Goal: Task Accomplishment & Management: Complete application form

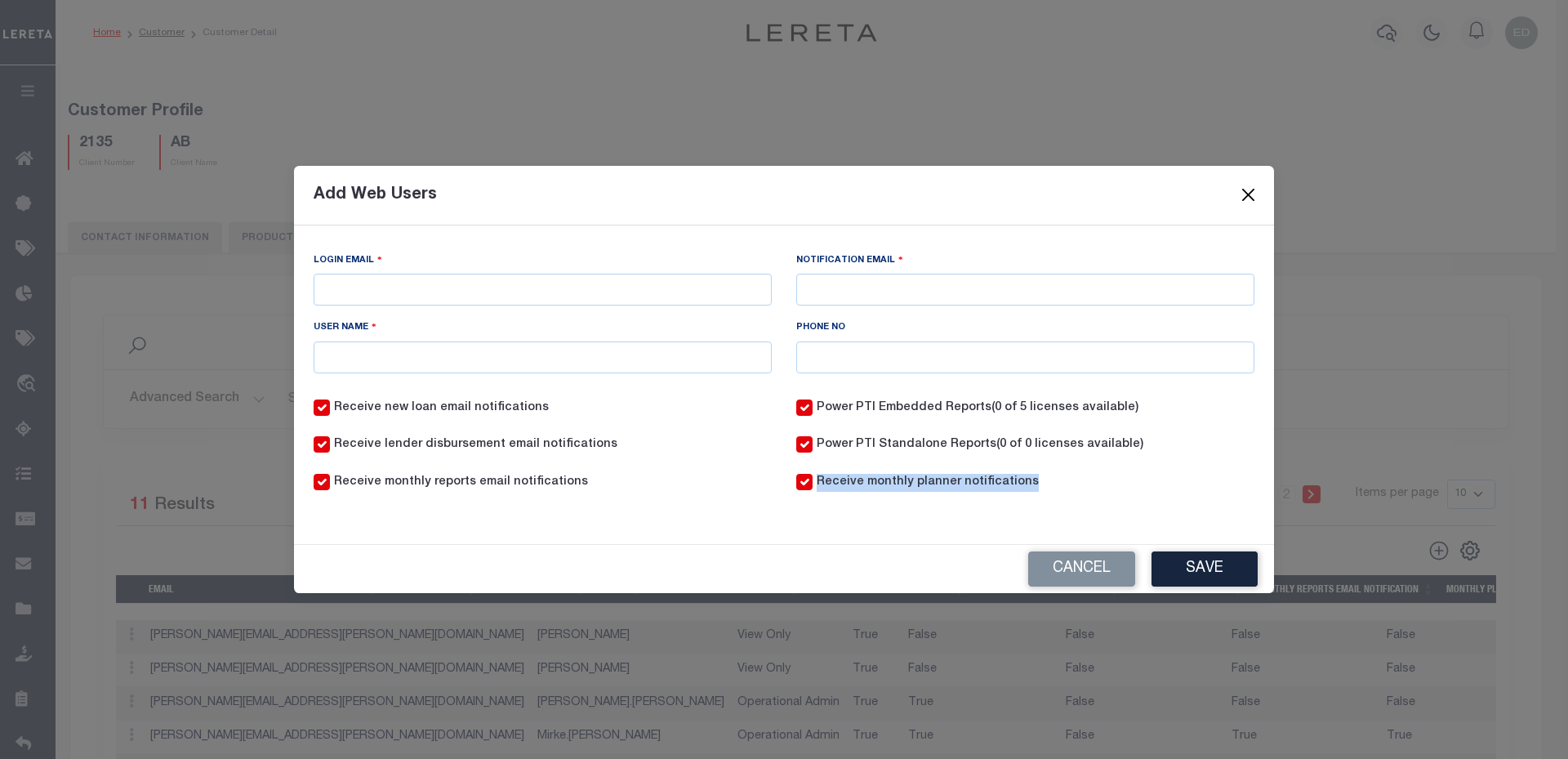
drag, startPoint x: 1252, startPoint y: 192, endPoint x: 1246, endPoint y: 225, distance: 33.5
click at [1252, 192] on button "Close" at bounding box center [1248, 195] width 21 height 21
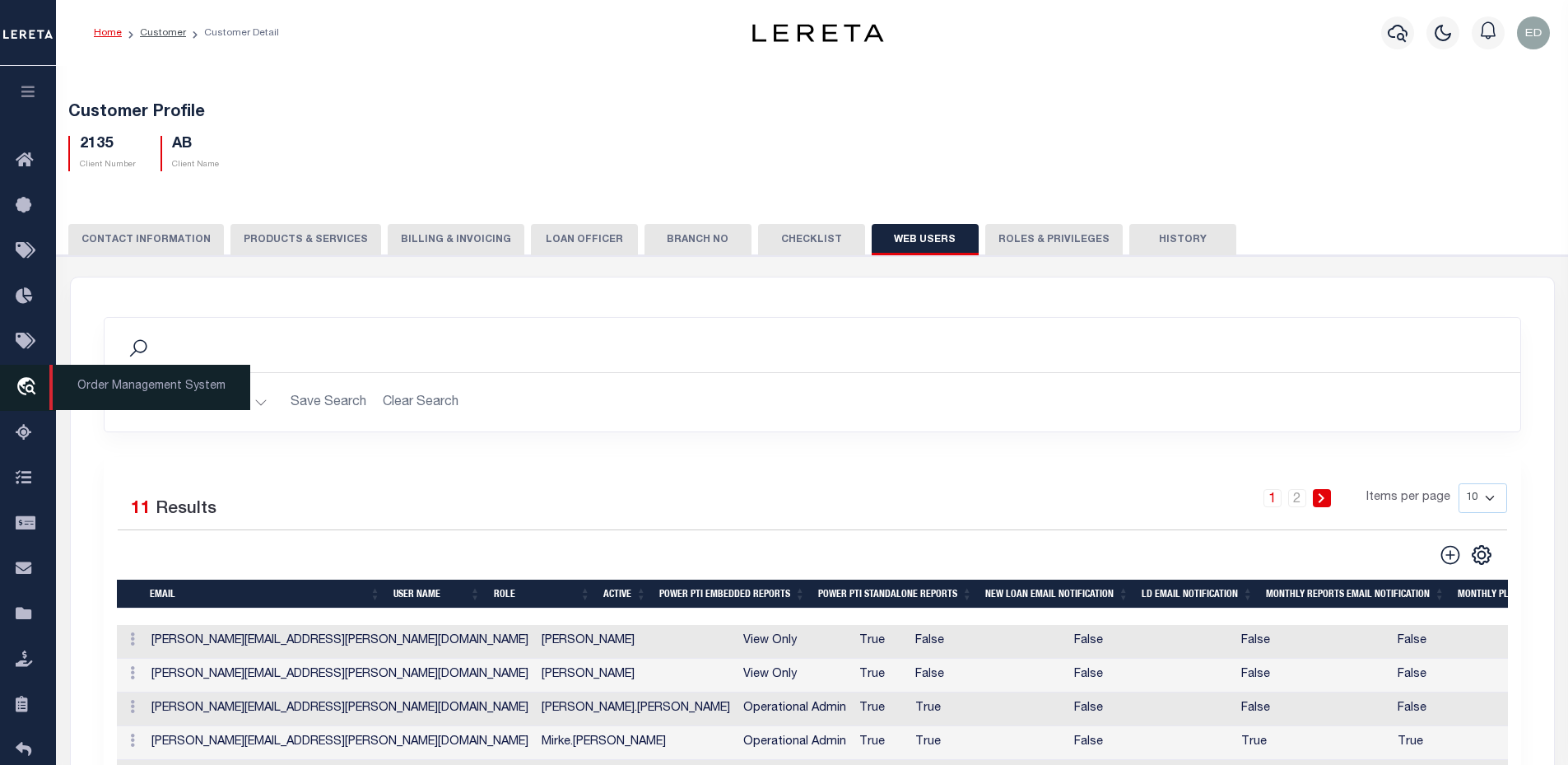
click at [37, 395] on icon "travel_explore" at bounding box center [28, 388] width 27 height 21
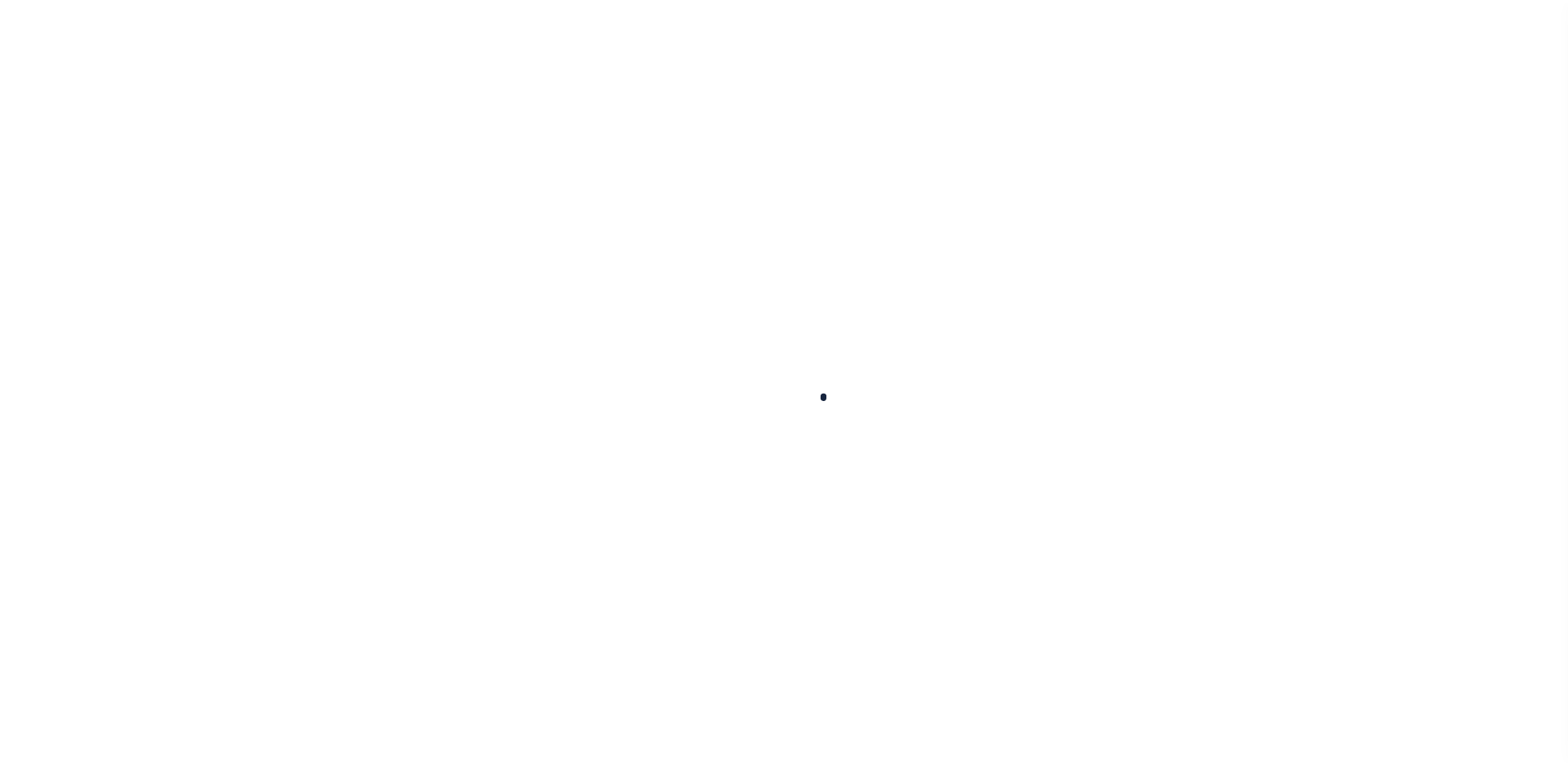
scroll to position [37, 0]
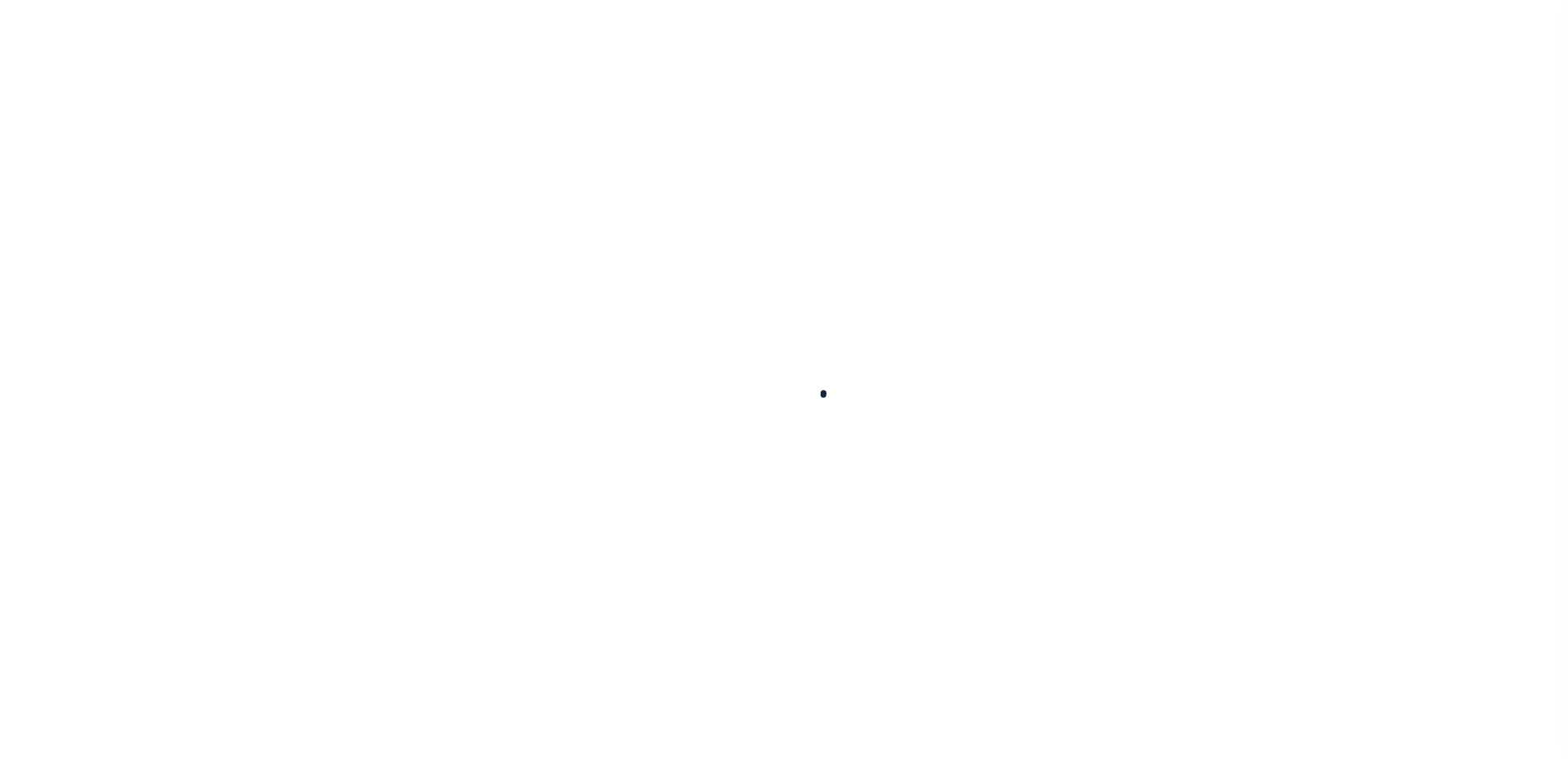
select select "200"
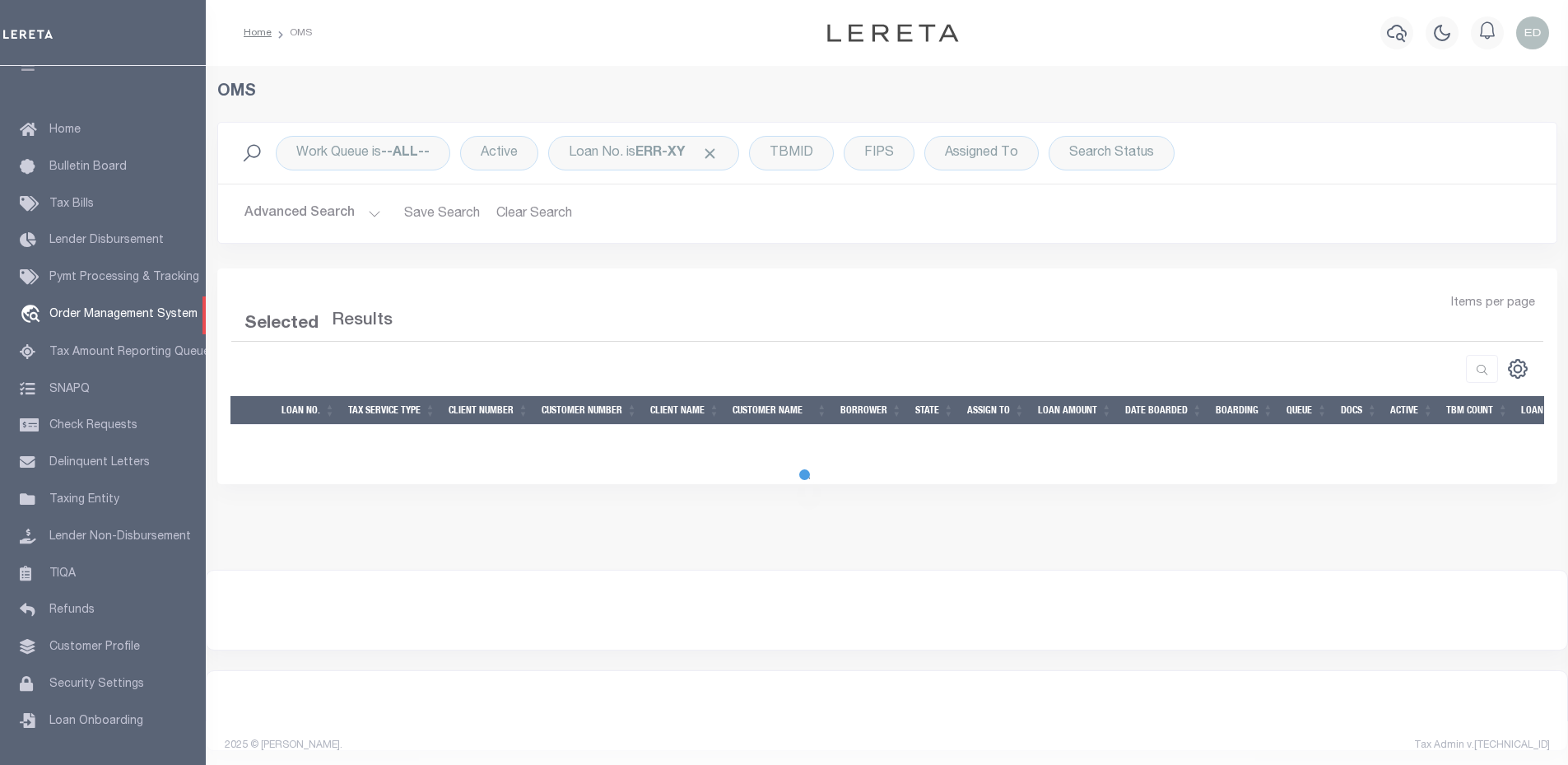
select select "200"
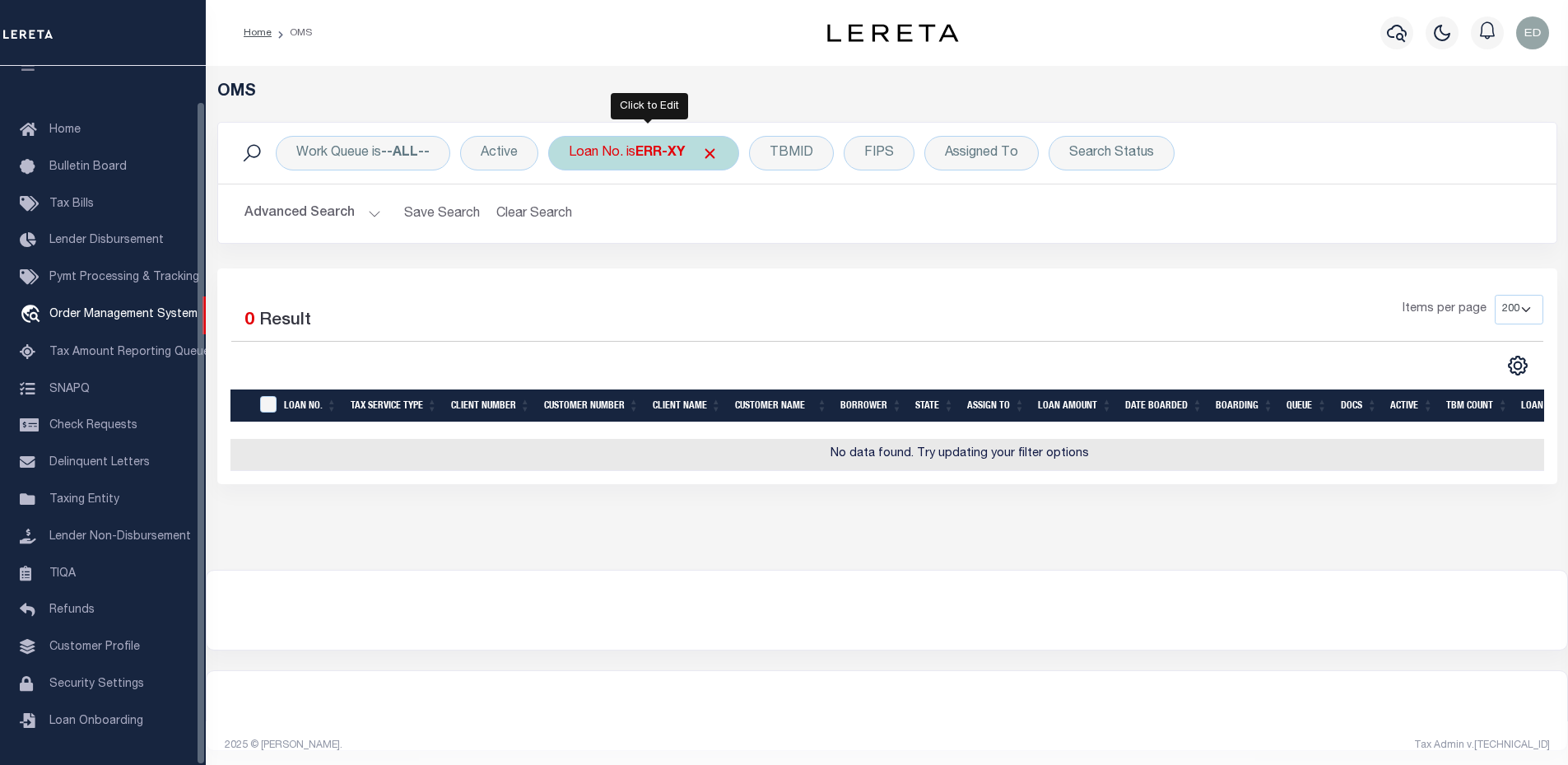
click at [666, 149] on b "ERR-XY" at bounding box center [660, 153] width 50 height 13
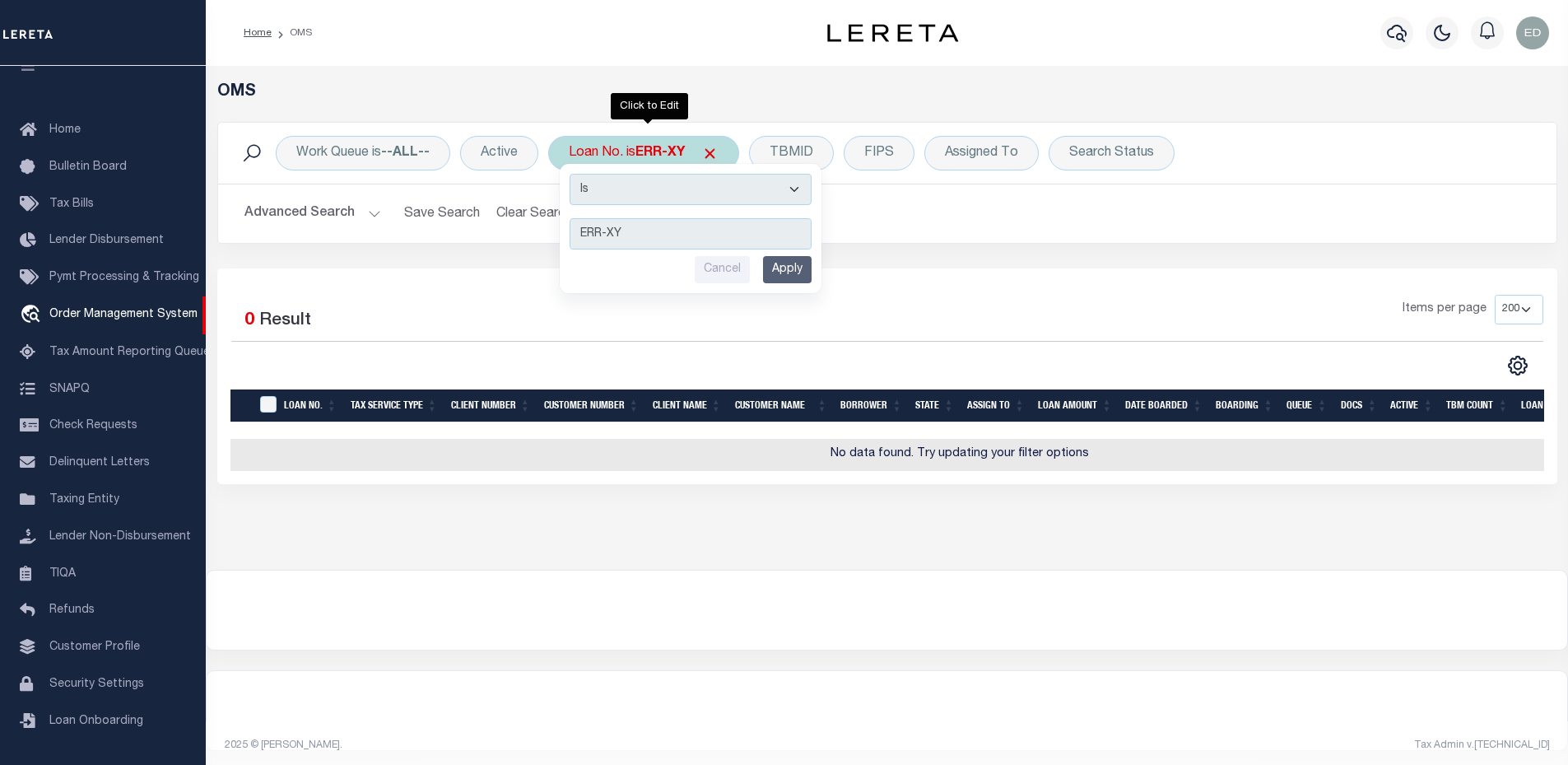
click at [646, 200] on select "Is Contains" at bounding box center [691, 190] width 242 height 31
select select "c"
click at [571, 174] on select "Is Contains" at bounding box center [691, 190] width 242 height 31
click at [782, 271] on input "Apply" at bounding box center [787, 269] width 49 height 27
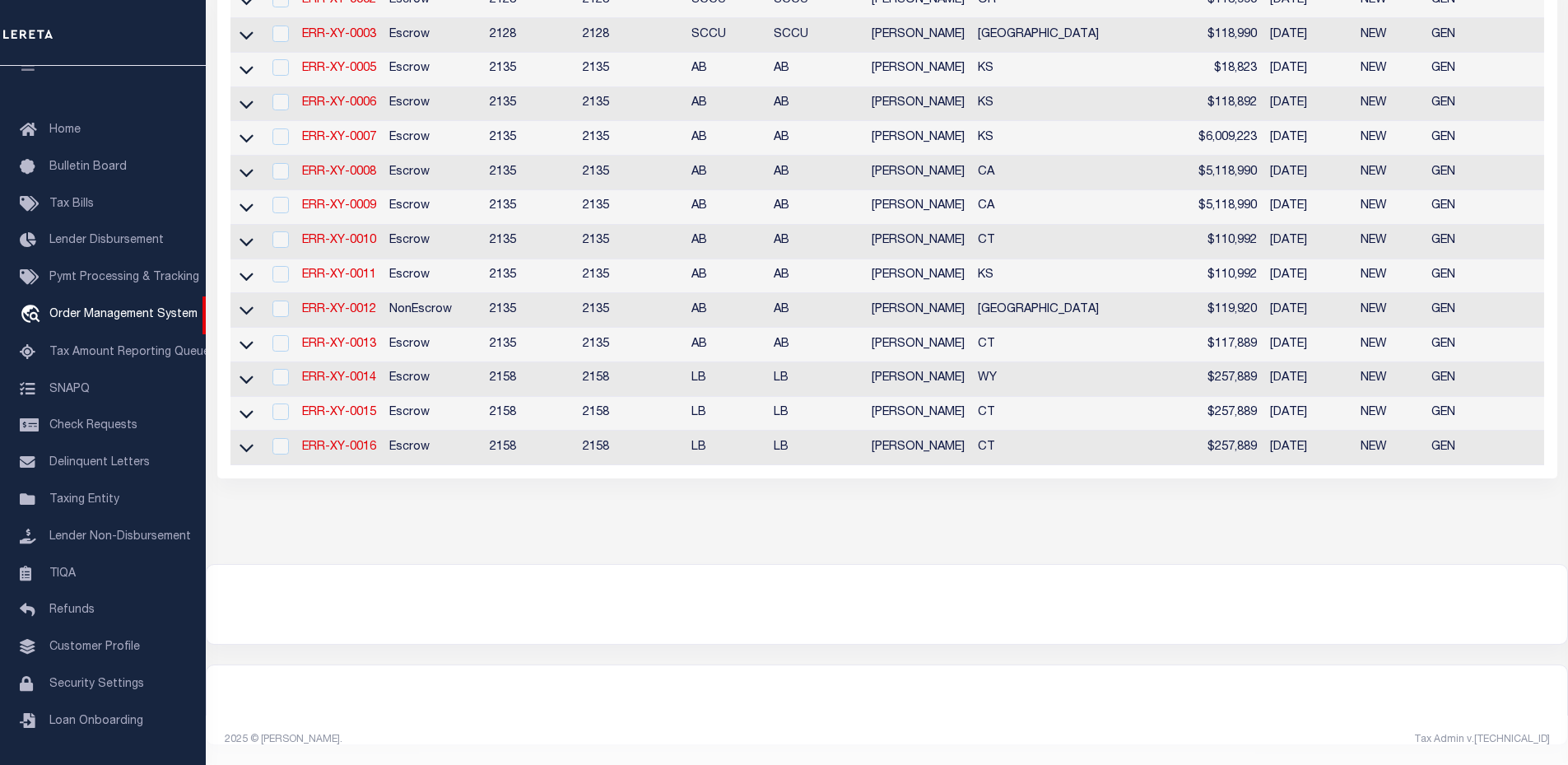
scroll to position [0, 0]
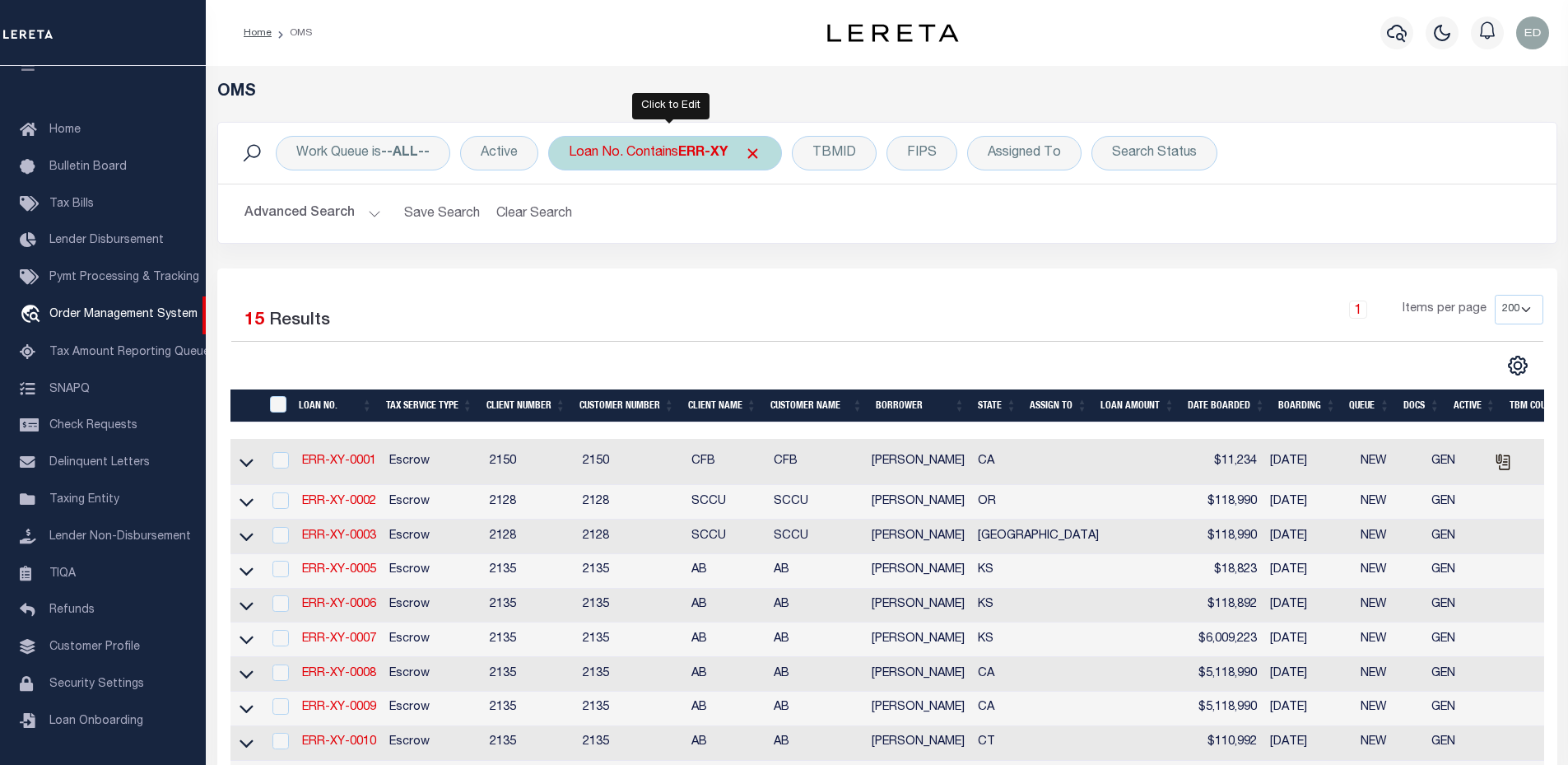
click at [602, 162] on div "Loan No. Contains ERR-XY" at bounding box center [665, 153] width 234 height 34
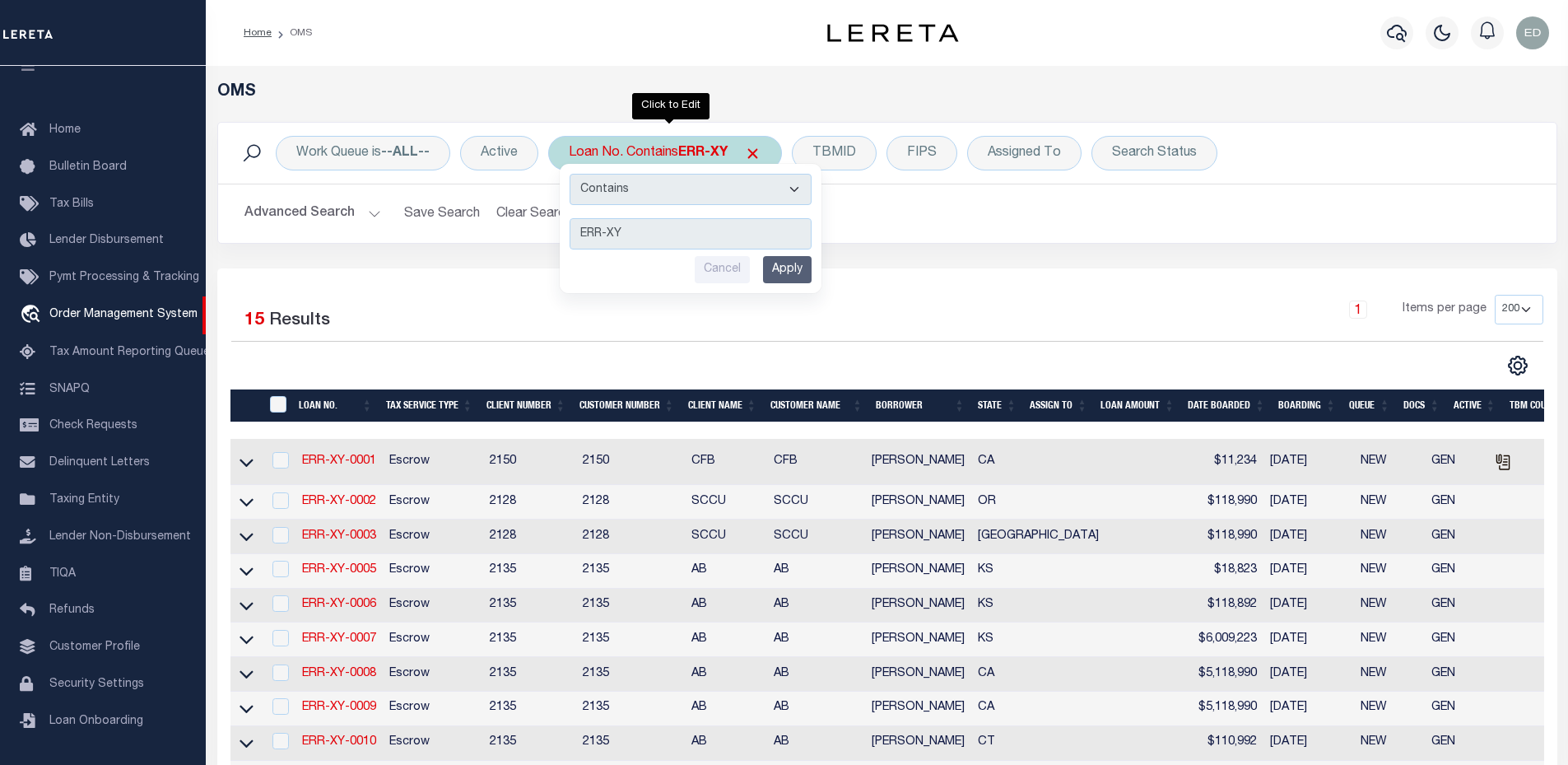
click at [792, 274] on input "Apply" at bounding box center [787, 269] width 49 height 27
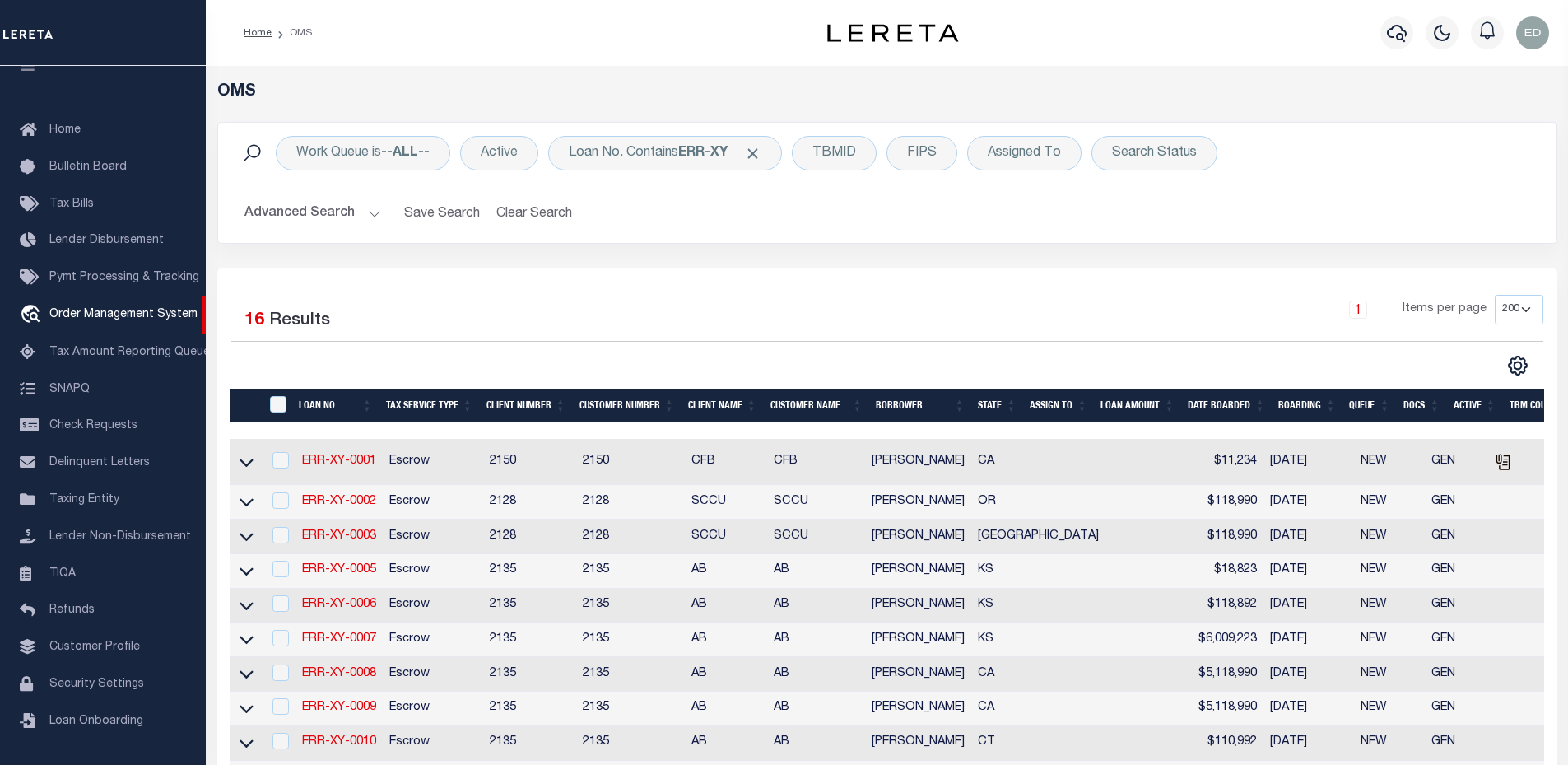
scroll to position [531, 0]
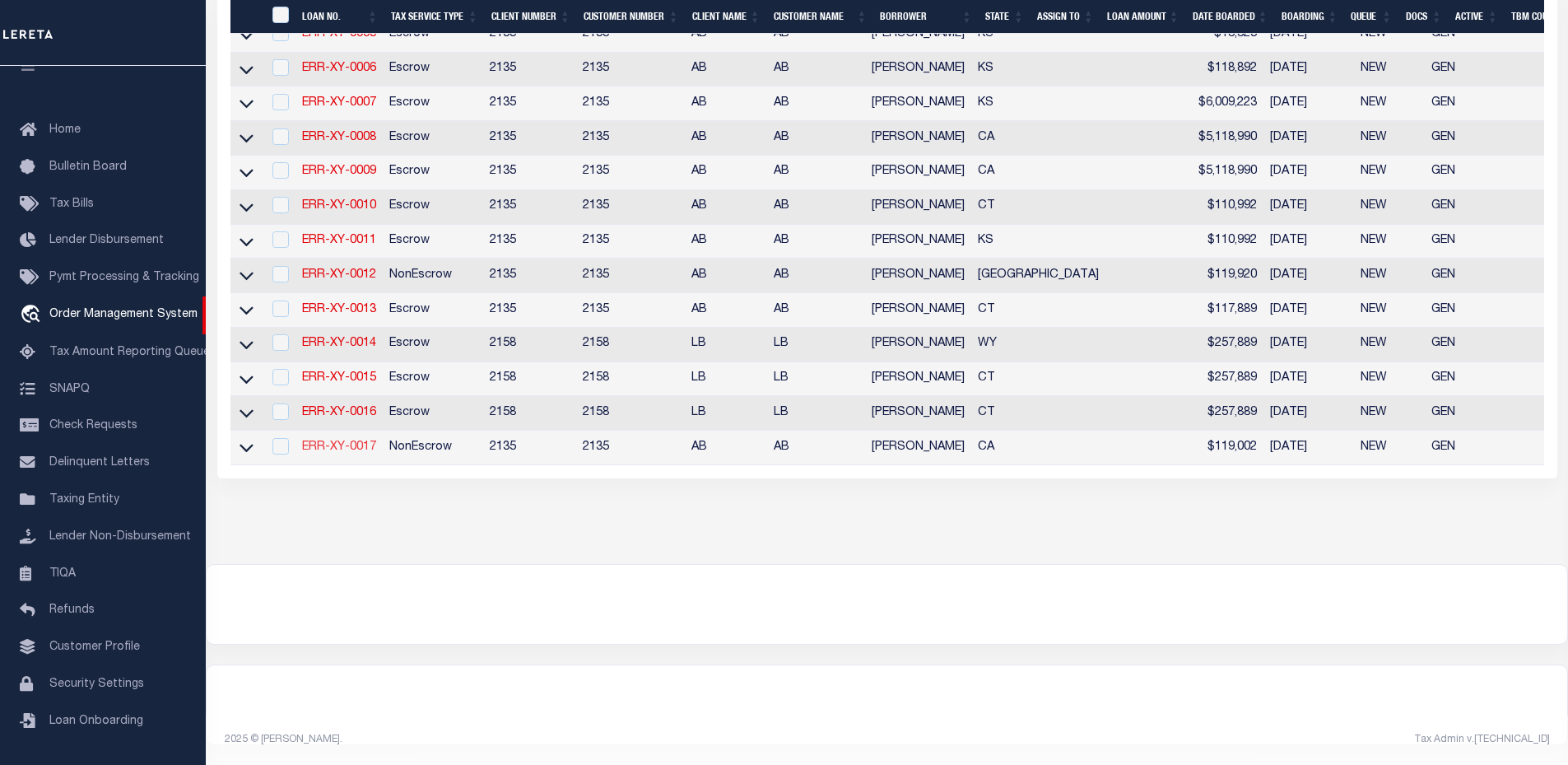
click at [329, 441] on link "ERR-XY-0017" at bounding box center [339, 446] width 74 height 11
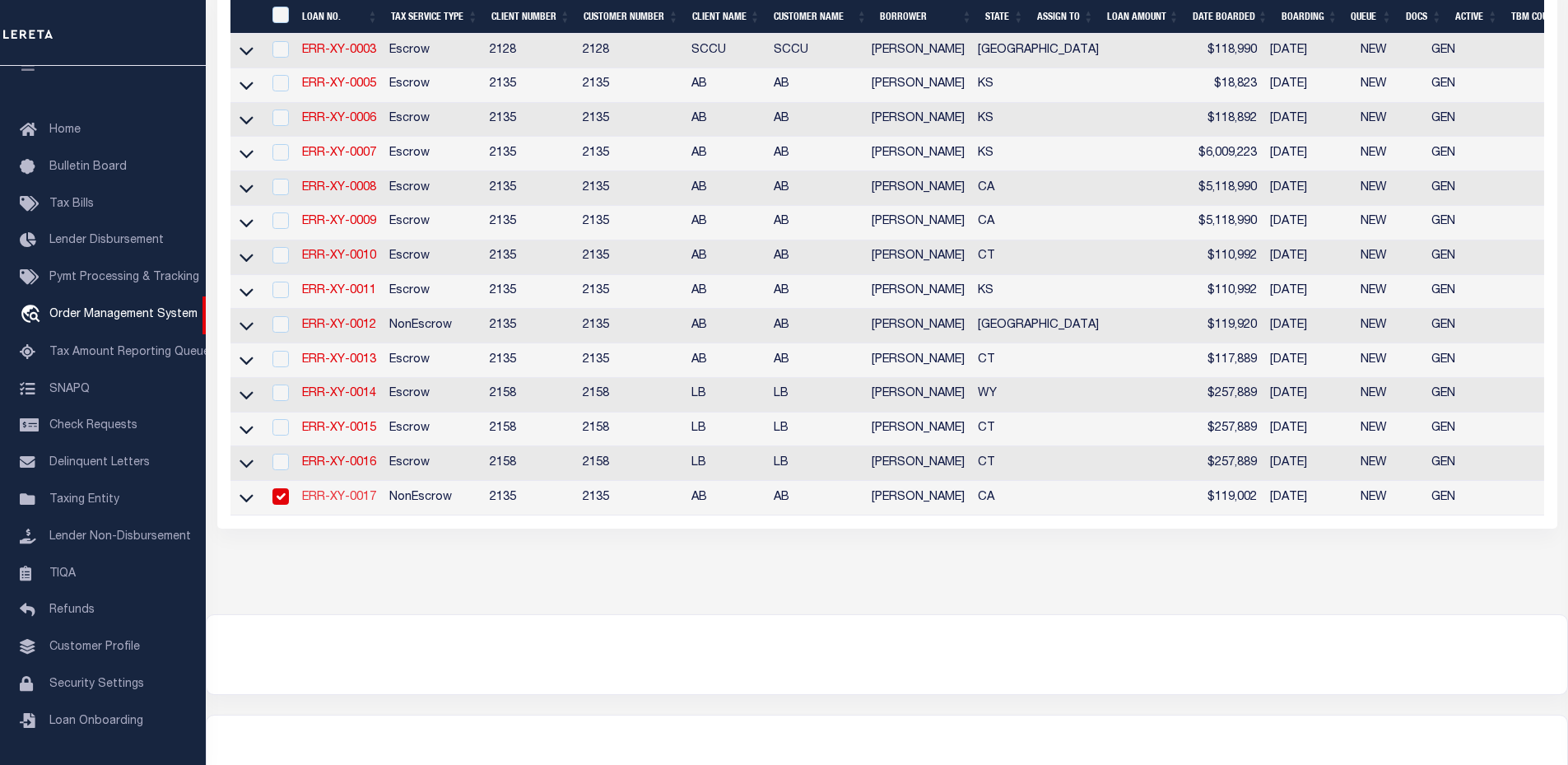
type input "ERR-XY-0017"
type input "DANIEL BROWN"
select select
type input "09/30/2025"
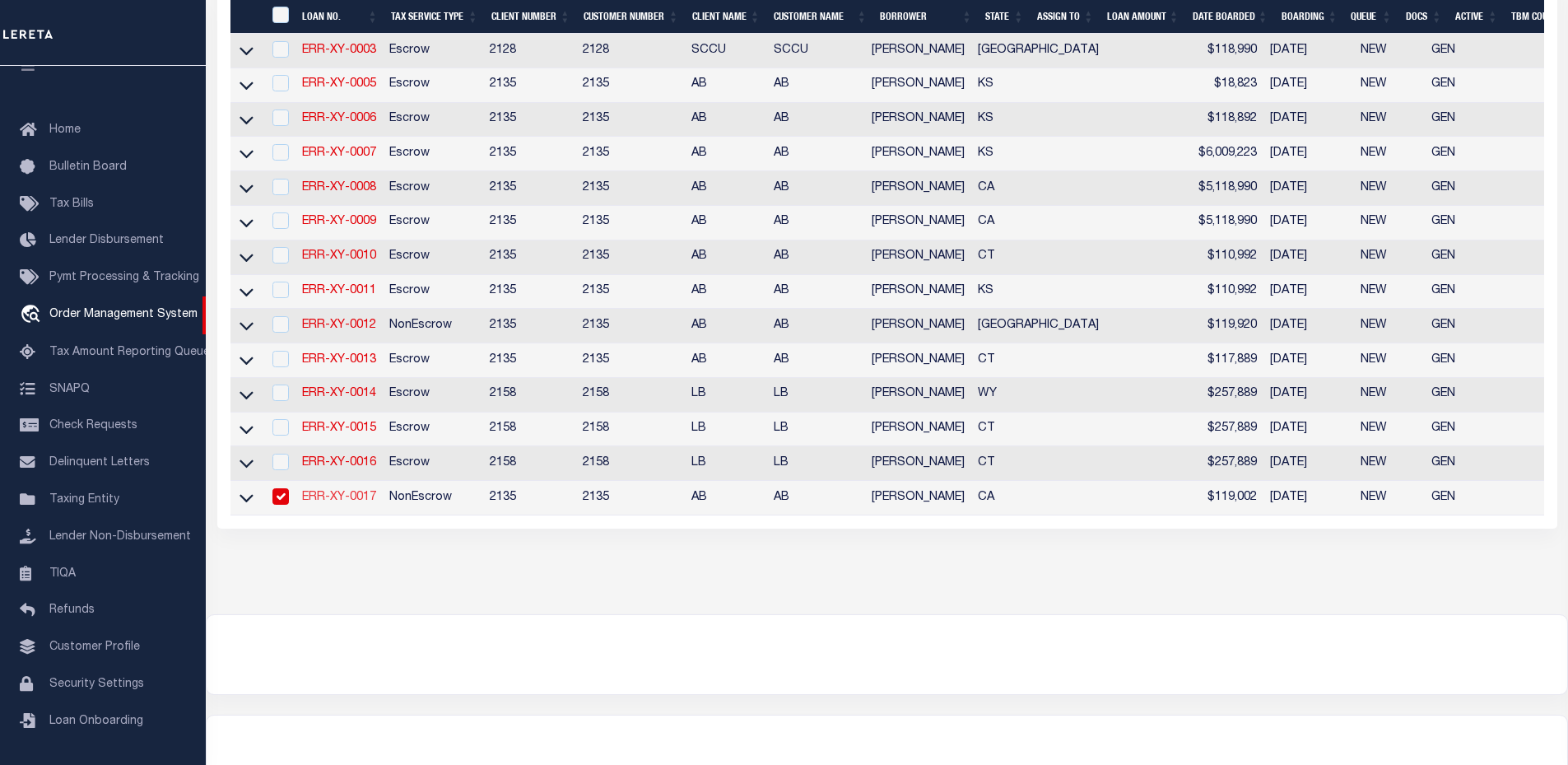
select select "10"
select select "NonEscrow"
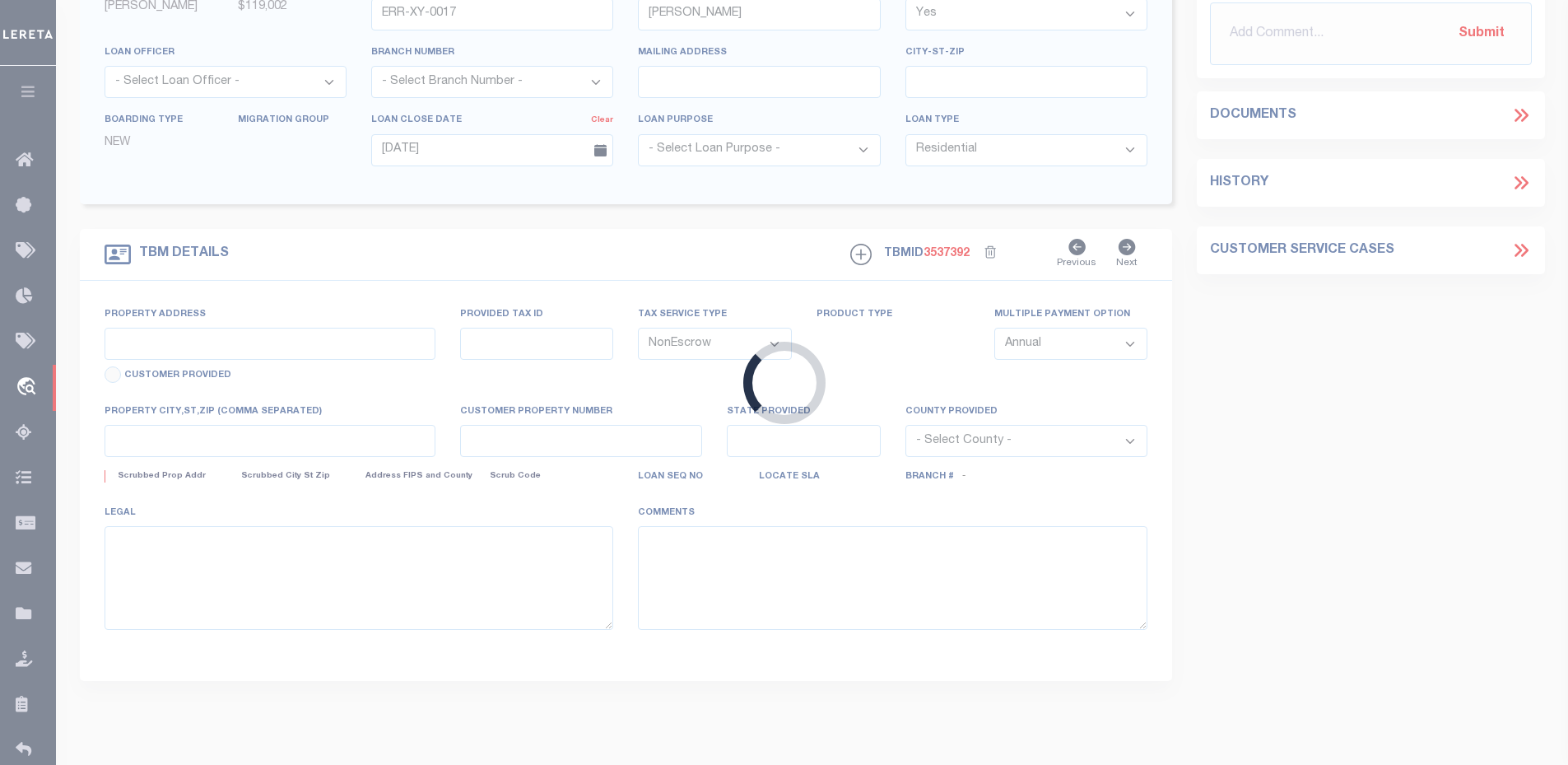
type input "608 FORWARD ST"
select select
type input "LA JOLLA CA 92037-7530"
type input "CA"
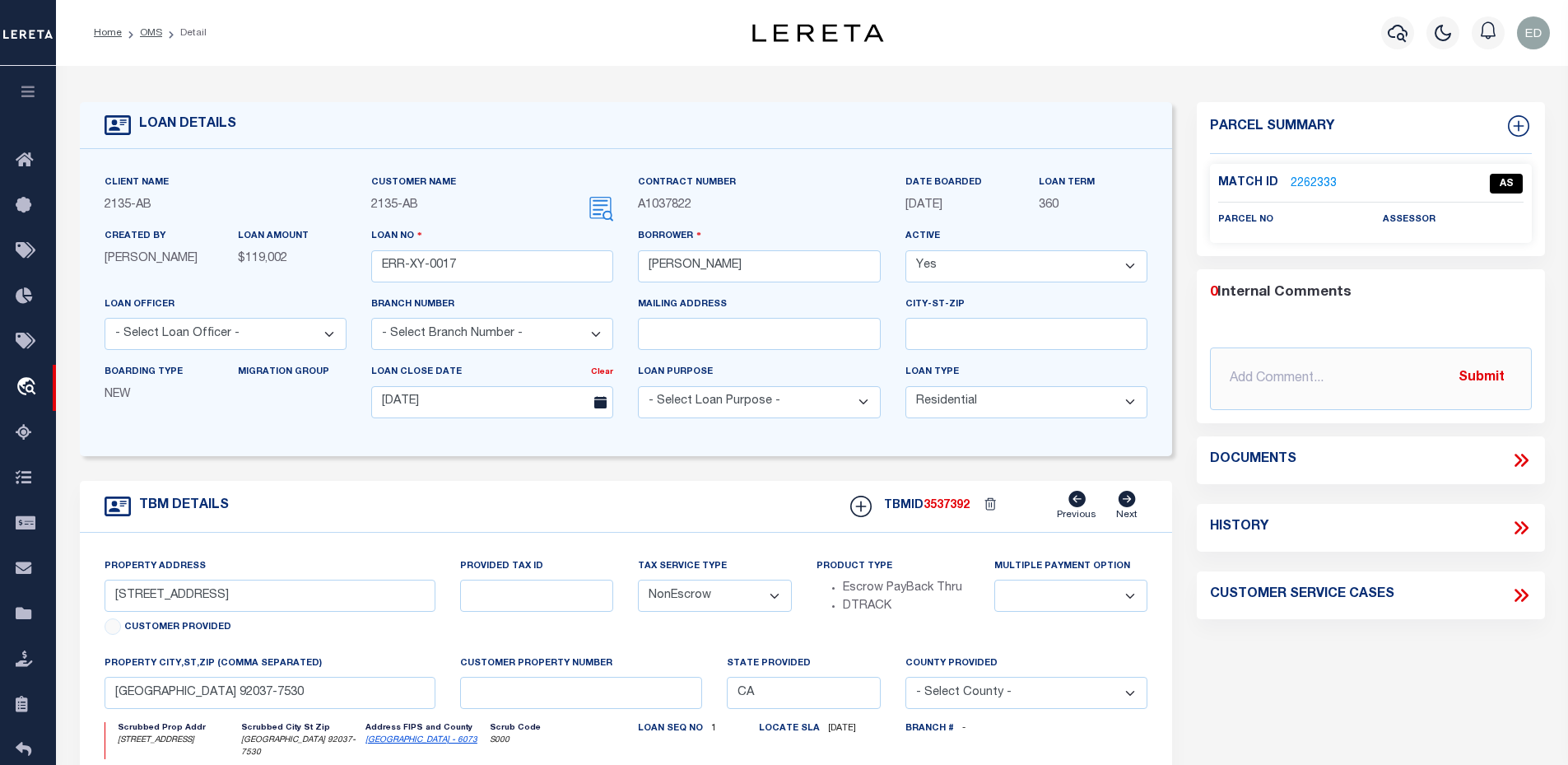
scroll to position [165, 0]
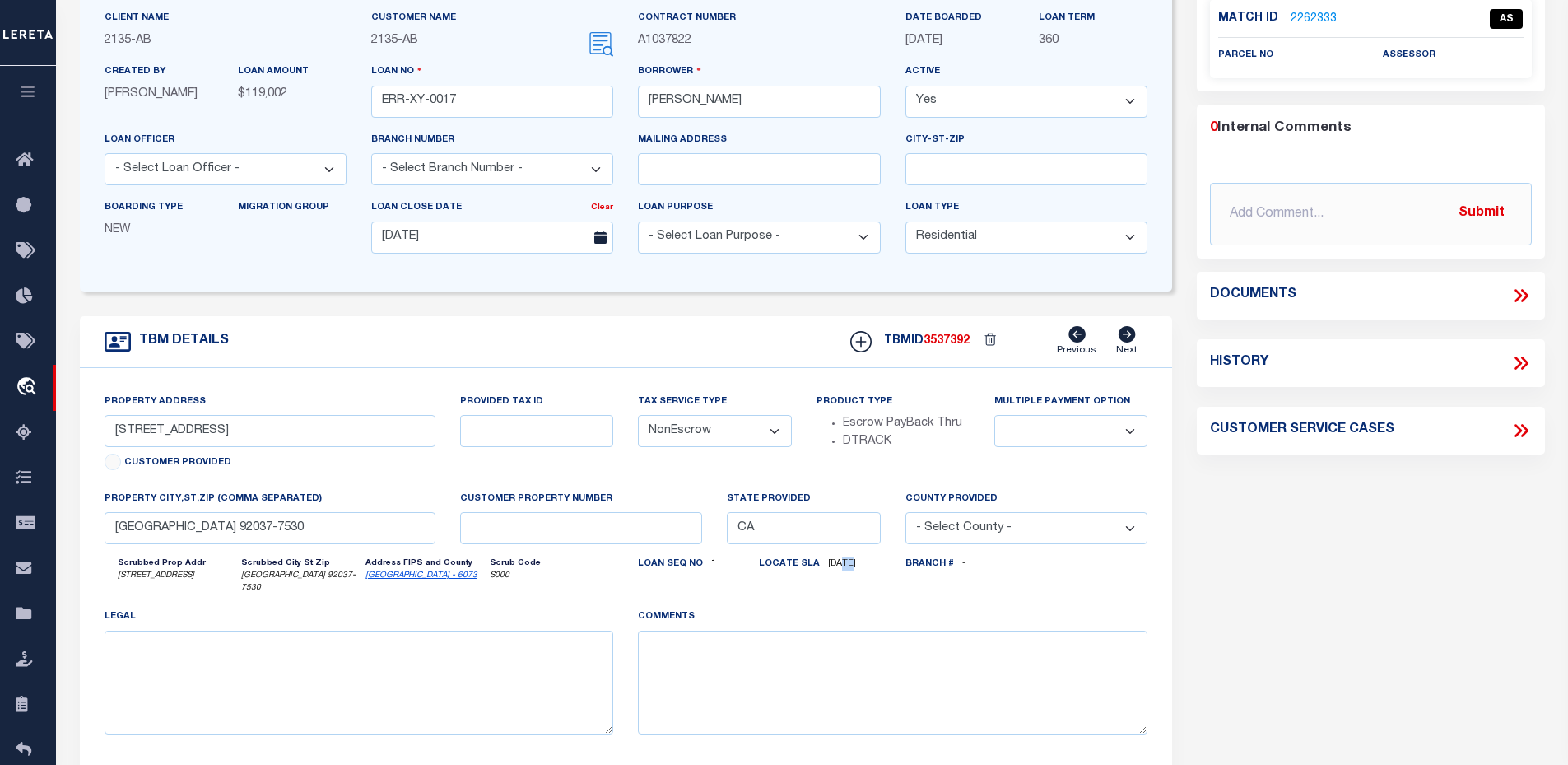
drag, startPoint x: 841, startPoint y: 569, endPoint x: 849, endPoint y: 570, distance: 8.1
click at [849, 568] on span "10/07/2025" at bounding box center [838, 563] width 36 height 9
drag, startPoint x: 849, startPoint y: 570, endPoint x: 835, endPoint y: 570, distance: 14.0
click at [835, 568] on span "10/07/2025" at bounding box center [838, 563] width 36 height 9
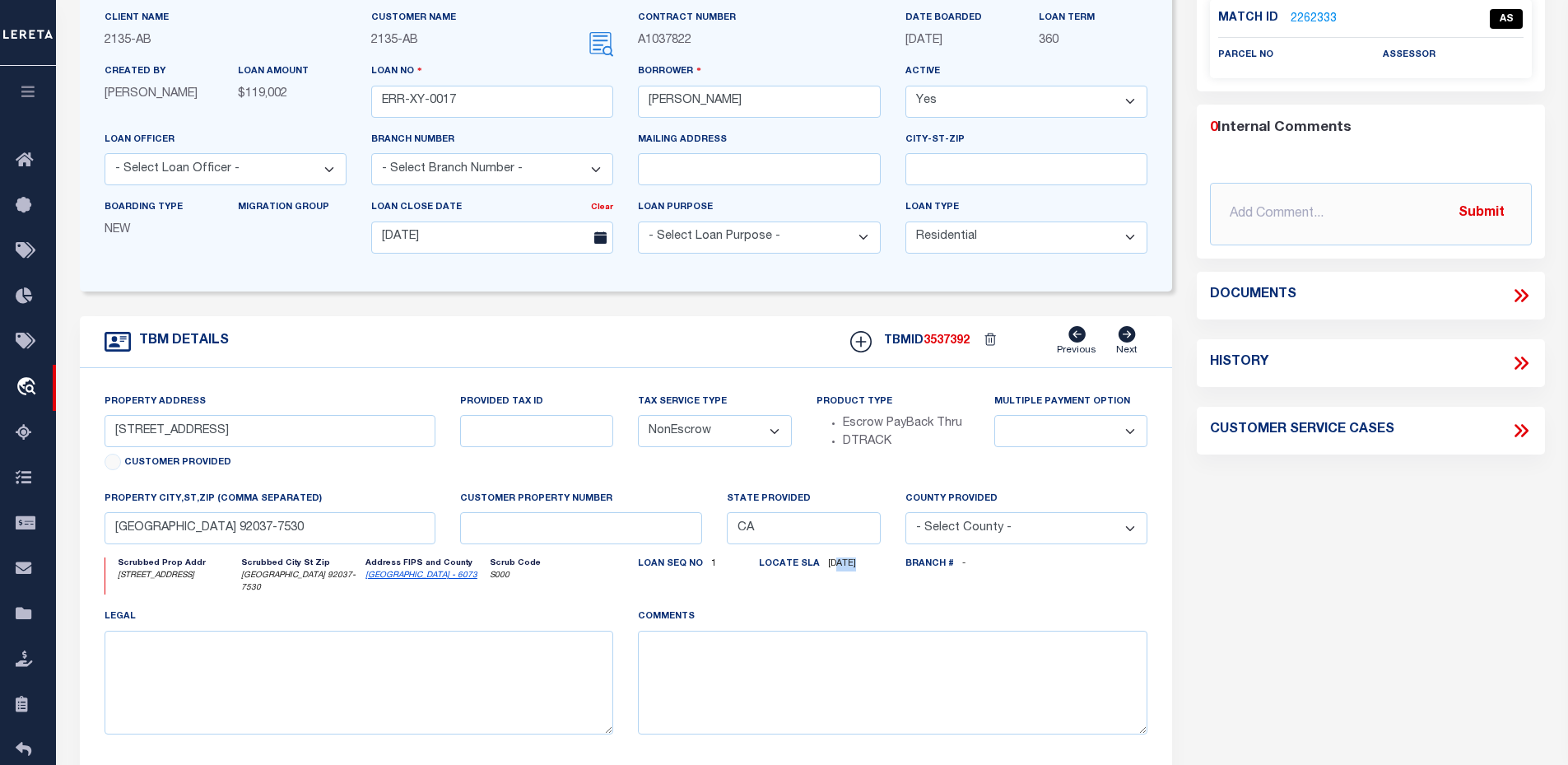
click at [835, 568] on span "10/07/2025" at bounding box center [838, 563] width 36 height 9
drag, startPoint x: 835, startPoint y: 570, endPoint x: 848, endPoint y: 570, distance: 13.0
click at [848, 568] on span "10/07/2025" at bounding box center [838, 563] width 36 height 9
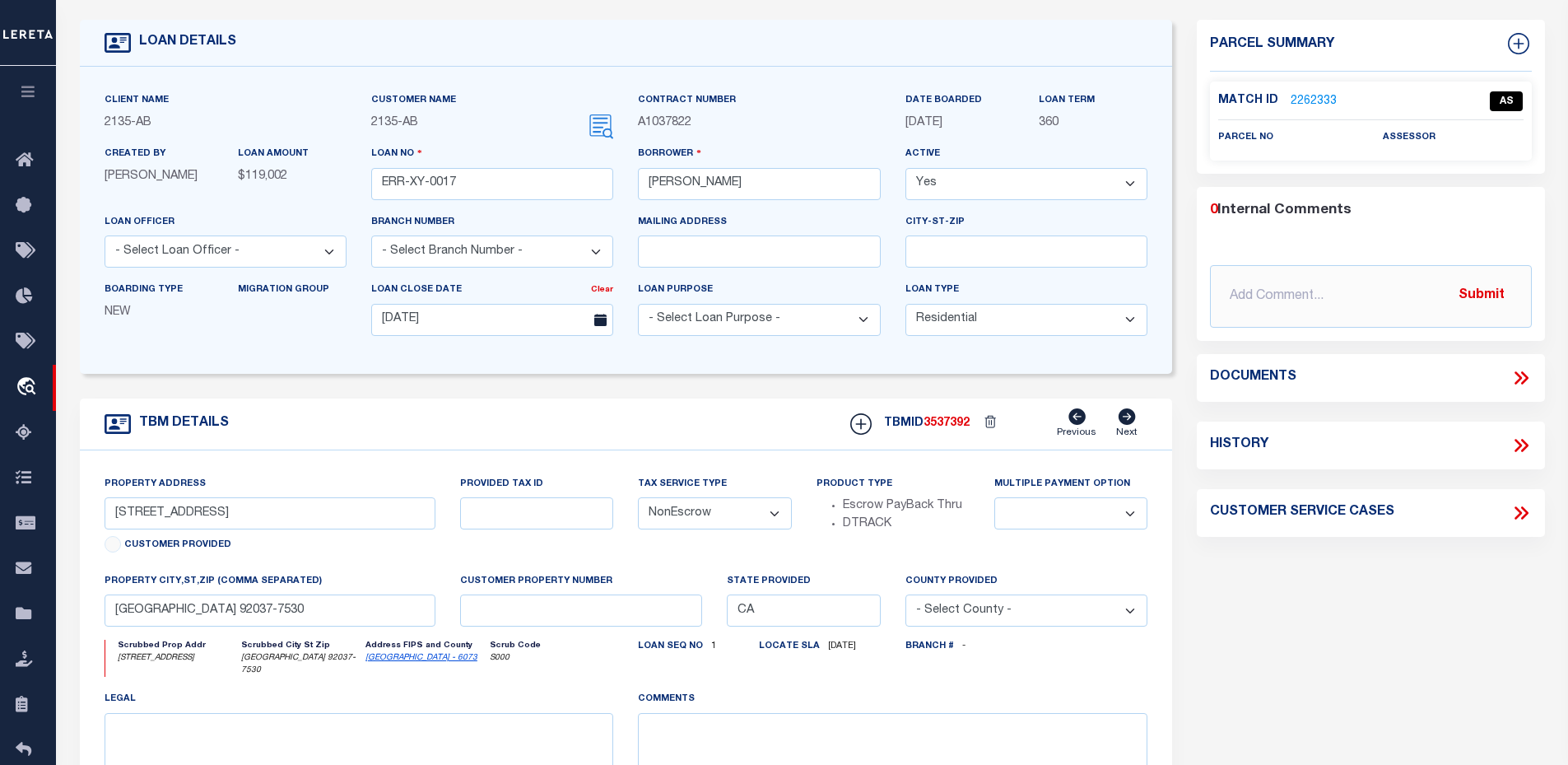
scroll to position [0, 0]
